Goal: Task Accomplishment & Management: Manage account settings

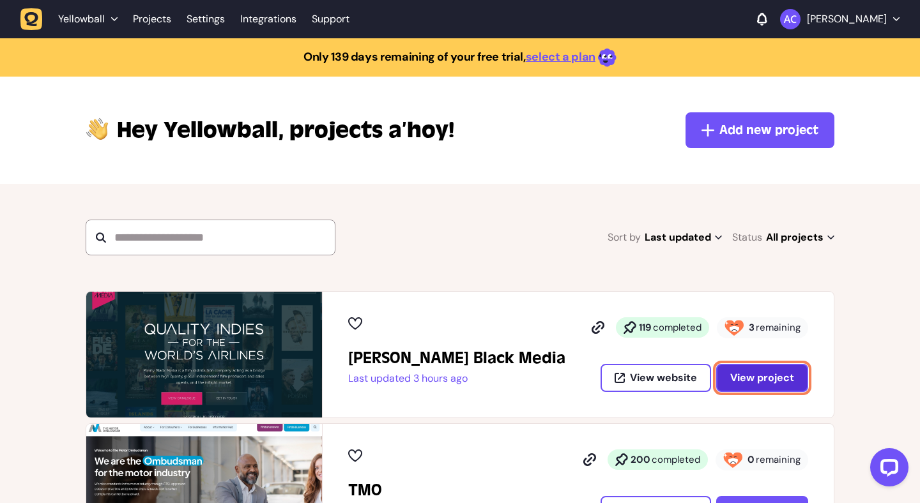
click at [756, 374] on span "View project" at bounding box center [762, 378] width 64 height 10
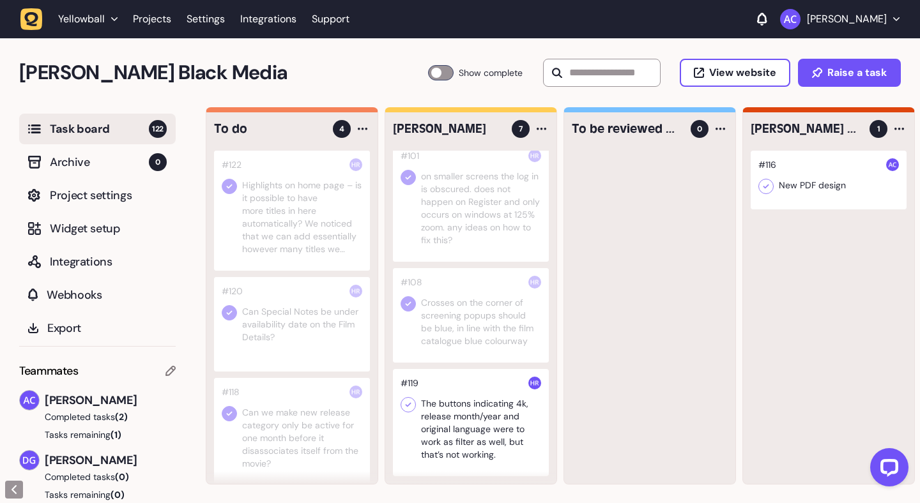
click at [291, 229] on div at bounding box center [292, 211] width 156 height 120
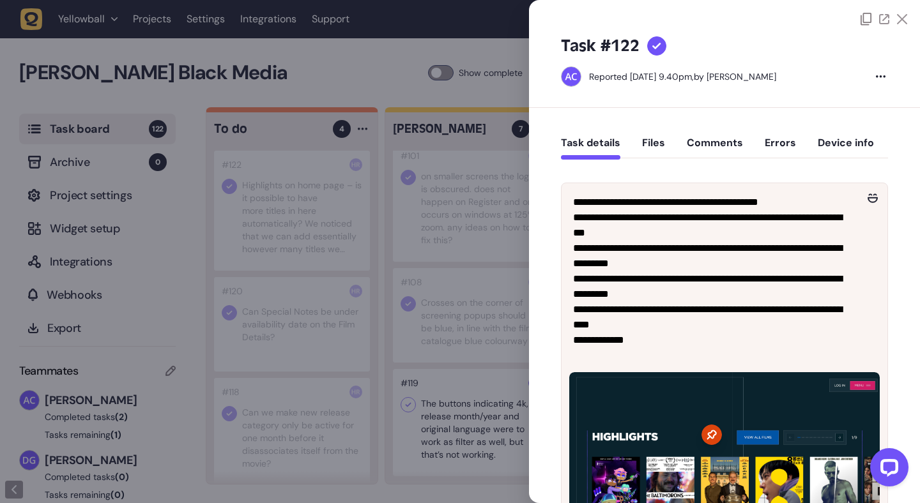
click at [712, 139] on button "Comments" at bounding box center [715, 148] width 56 height 23
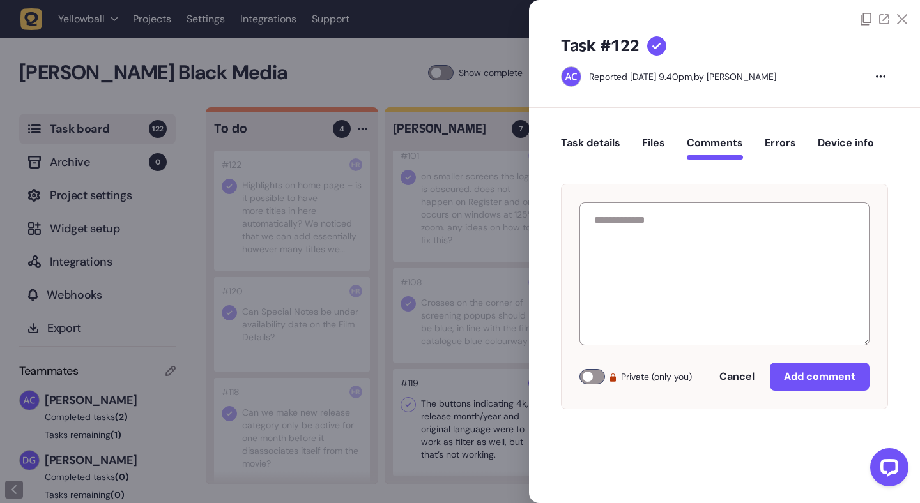
click at [593, 138] on button "Task details" at bounding box center [590, 148] width 59 height 23
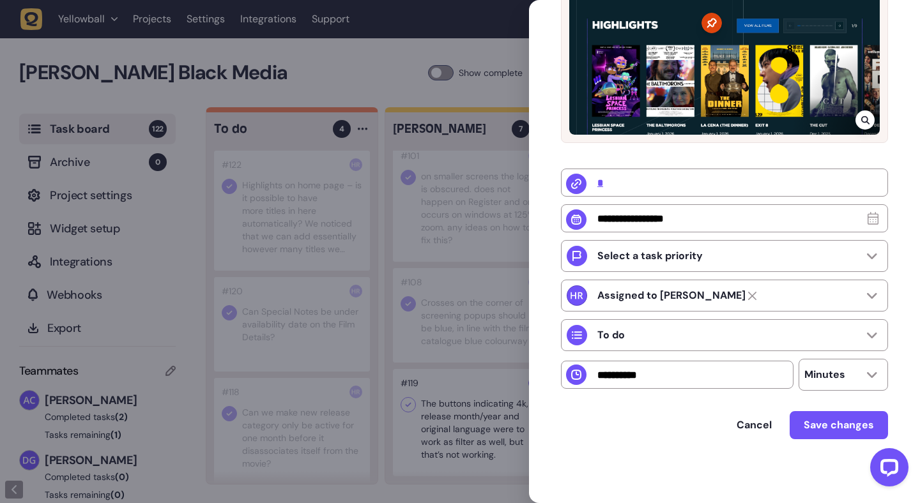
scroll to position [415, 0]
click at [323, 291] on div at bounding box center [460, 251] width 920 height 503
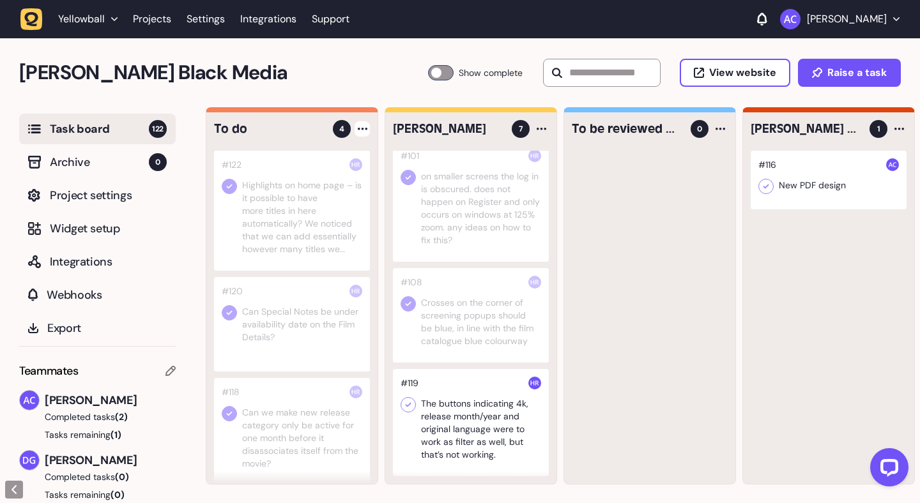
click at [362, 125] on div at bounding box center [361, 128] width 15 height 15
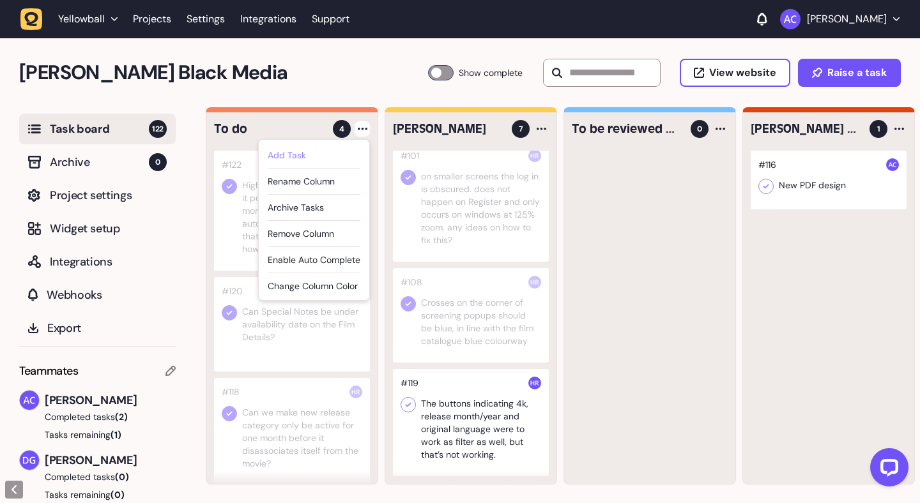
click at [339, 151] on div "Add Task" at bounding box center [314, 155] width 93 height 13
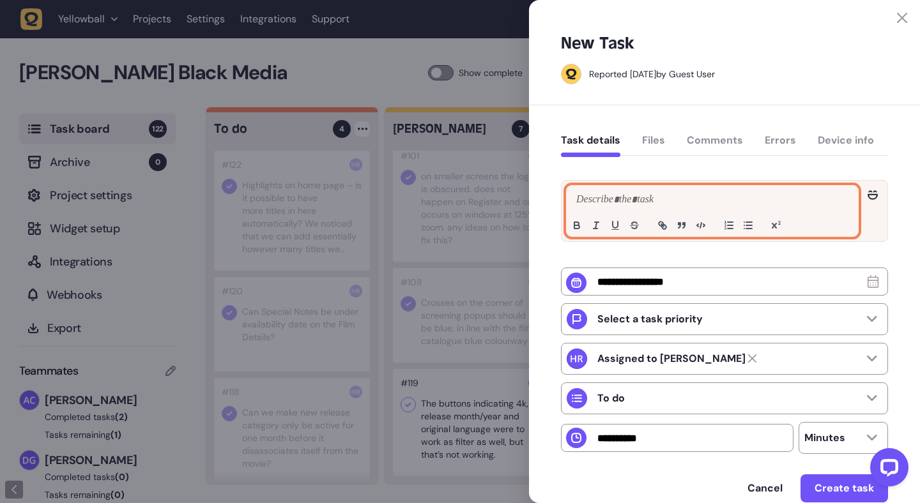
click at [689, 205] on p at bounding box center [712, 199] width 278 height 15
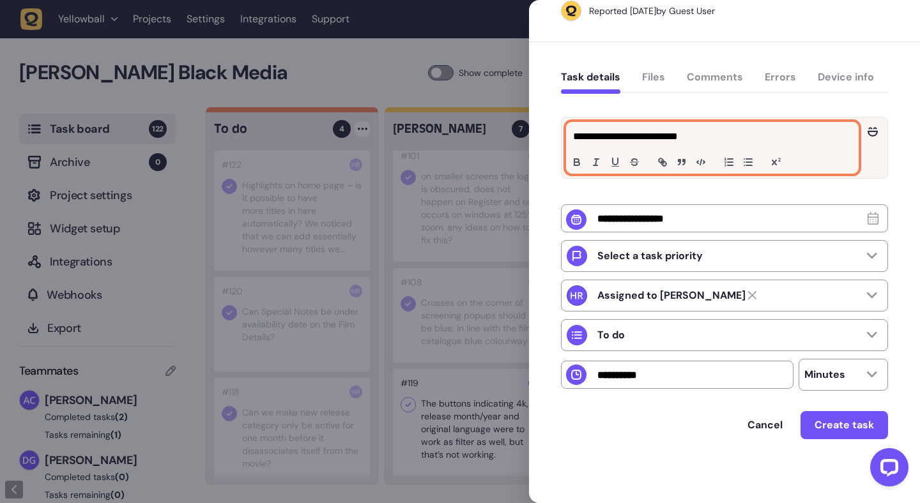
scroll to position [65, 0]
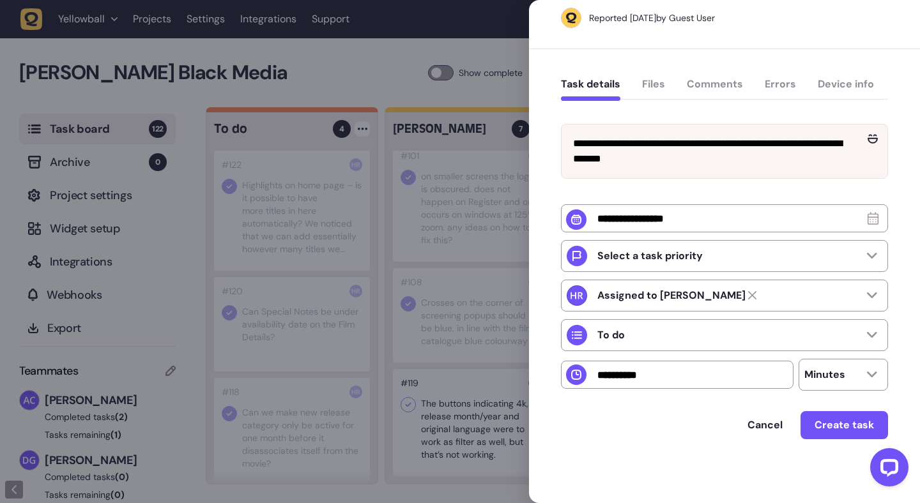
click at [481, 78] on div at bounding box center [460, 251] width 920 height 503
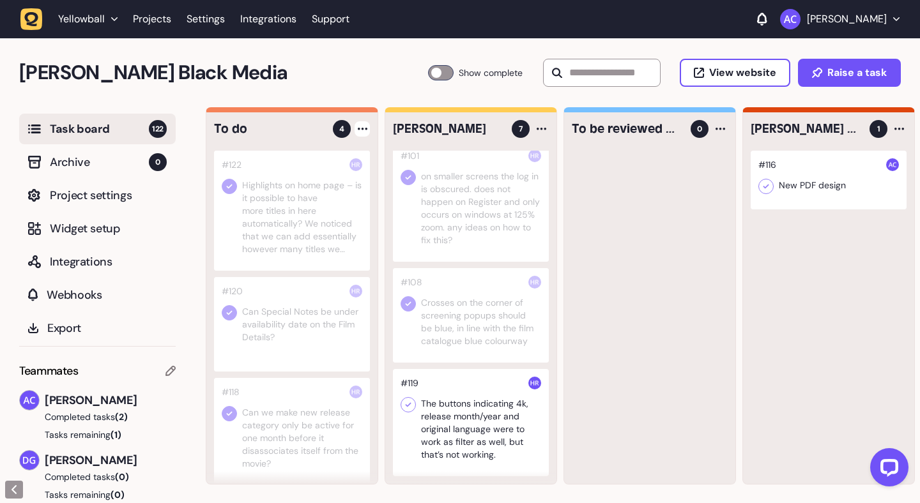
click at [369, 128] on div at bounding box center [361, 128] width 15 height 15
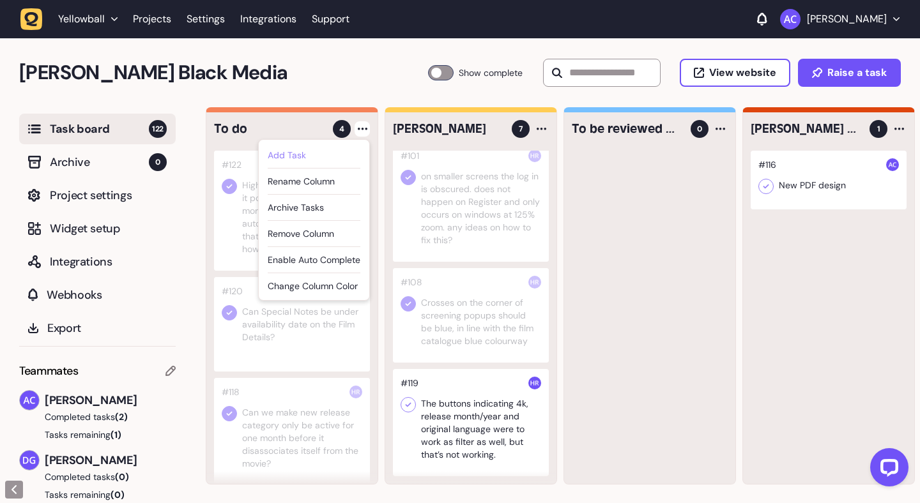
click at [356, 153] on div "Add Task" at bounding box center [314, 155] width 93 height 13
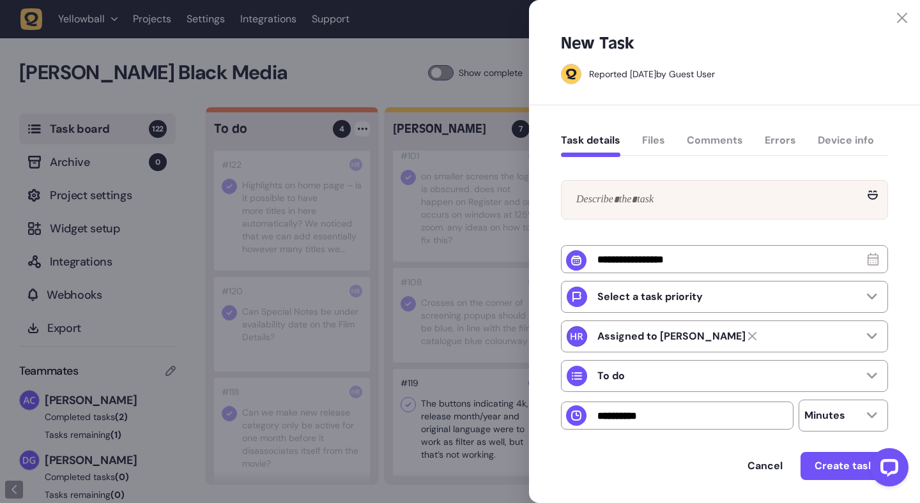
click at [618, 176] on div "Select a task priority Assigned to [PERSON_NAME] To do Minutes Cancel Create ta…" at bounding box center [724, 337] width 327 height 350
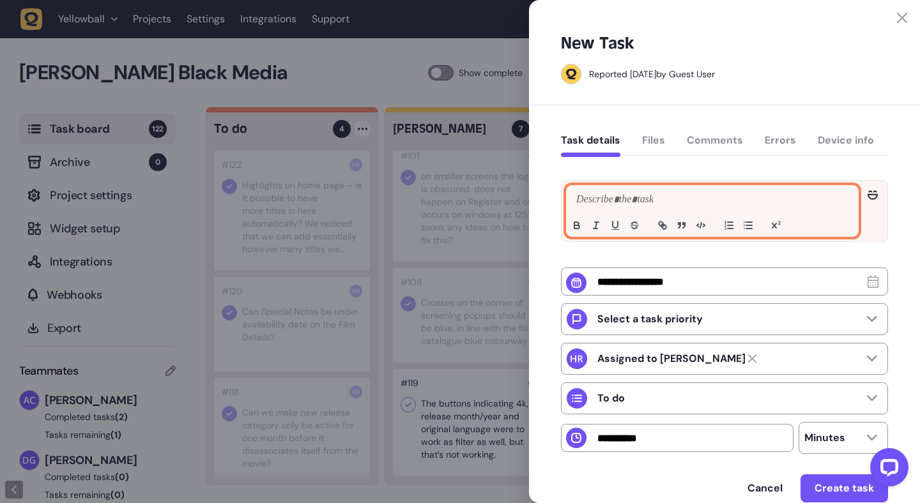
click at [617, 201] on p at bounding box center [712, 199] width 278 height 15
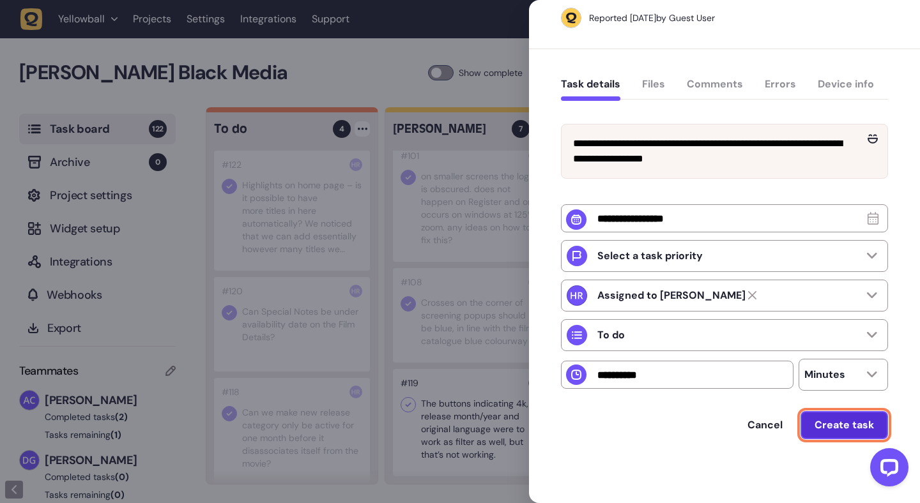
click at [822, 423] on span "Create task" at bounding box center [843, 425] width 59 height 10
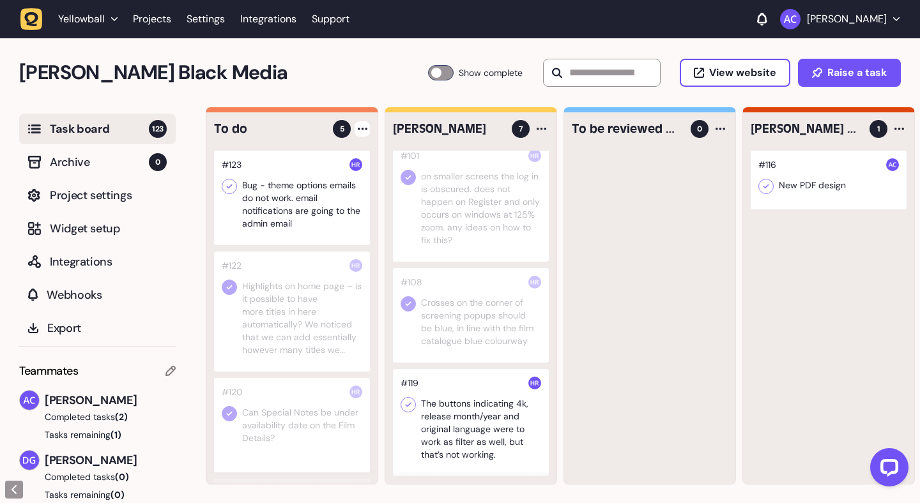
click at [309, 301] on div at bounding box center [292, 312] width 156 height 120
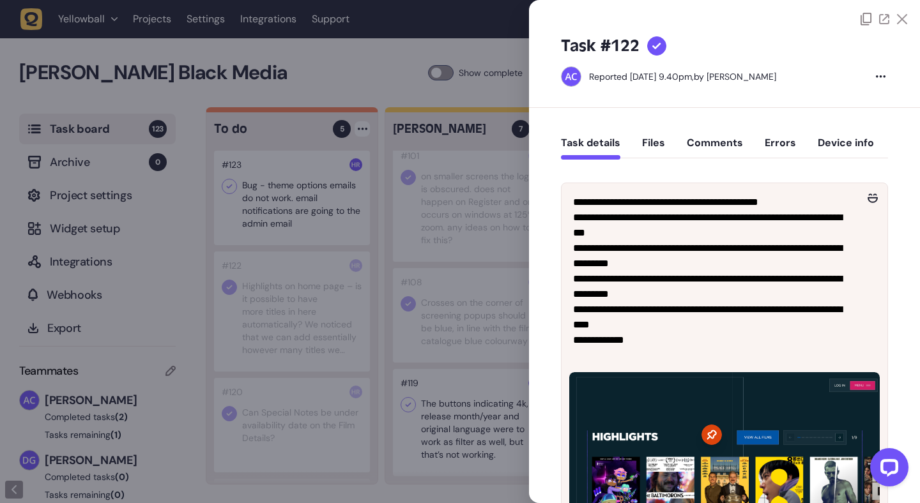
click at [341, 335] on div at bounding box center [460, 251] width 920 height 503
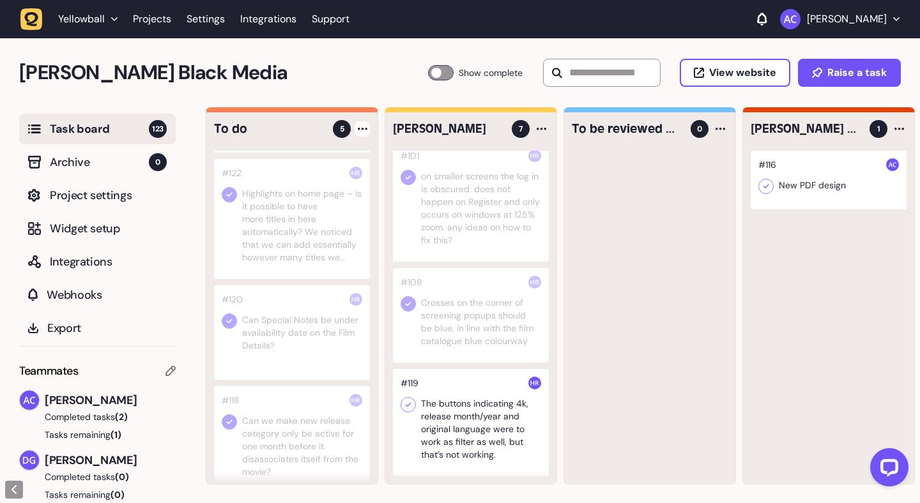
scroll to position [126, 0]
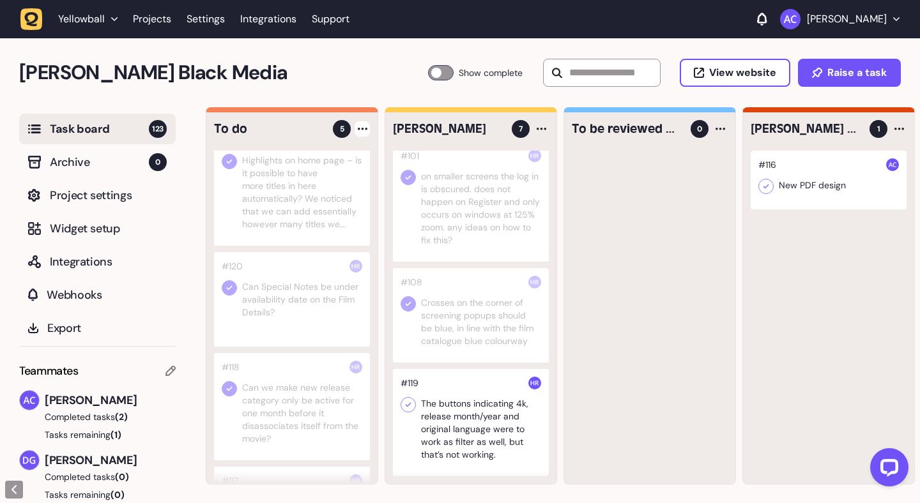
click at [284, 332] on div at bounding box center [292, 299] width 156 height 95
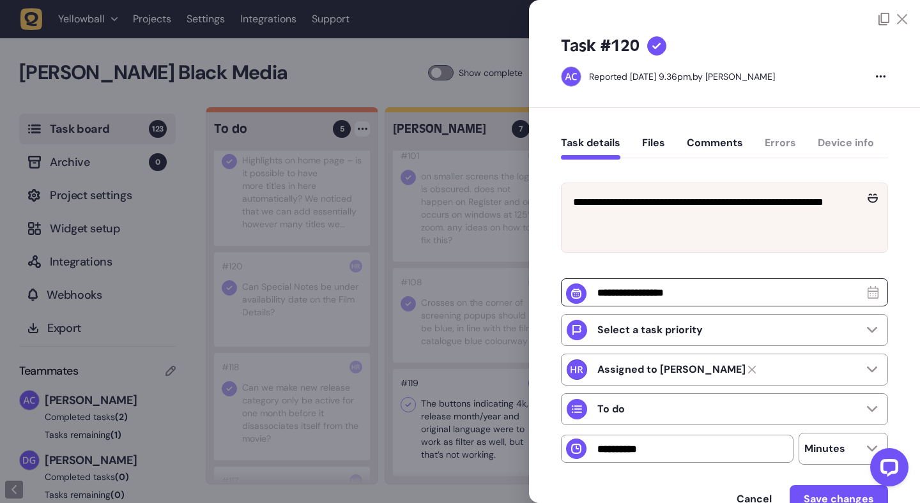
scroll to position [77, 0]
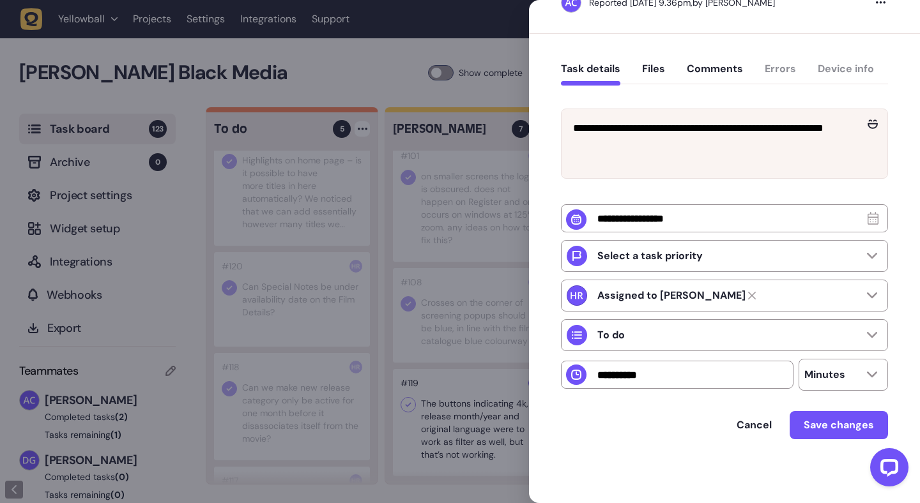
click at [313, 337] on div at bounding box center [460, 251] width 920 height 503
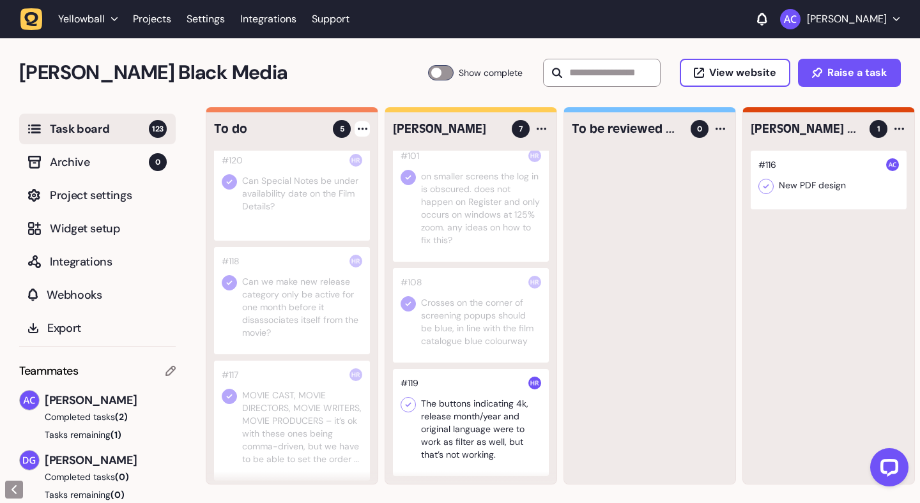
scroll to position [236, 0]
click at [314, 296] on div at bounding box center [292, 296] width 156 height 107
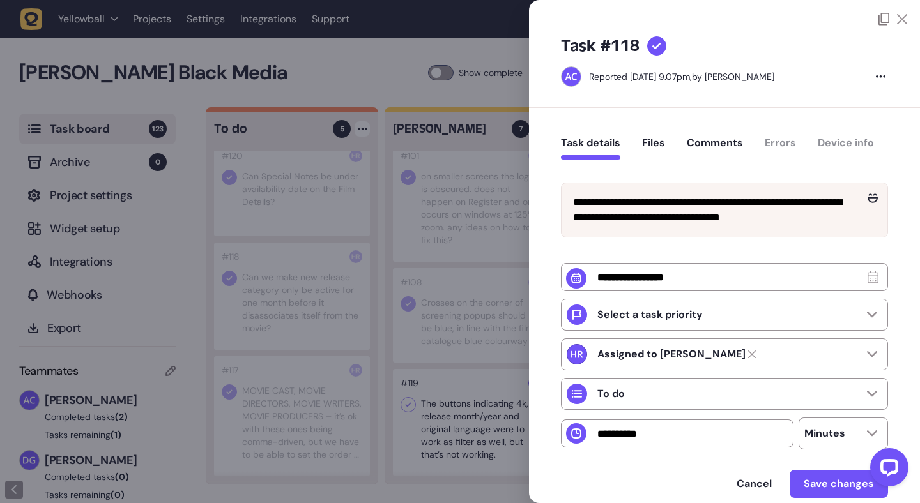
click at [314, 296] on div at bounding box center [460, 251] width 920 height 503
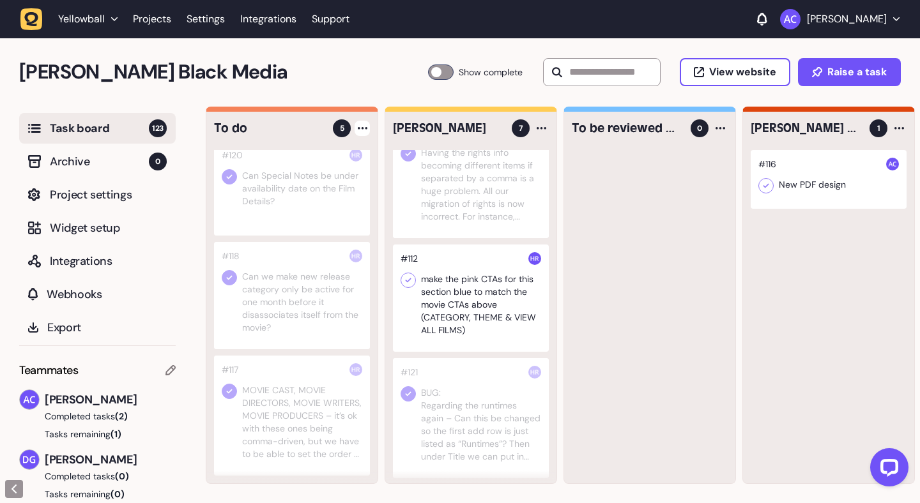
scroll to position [246, 0]
